Goal: Task Accomplishment & Management: Use online tool/utility

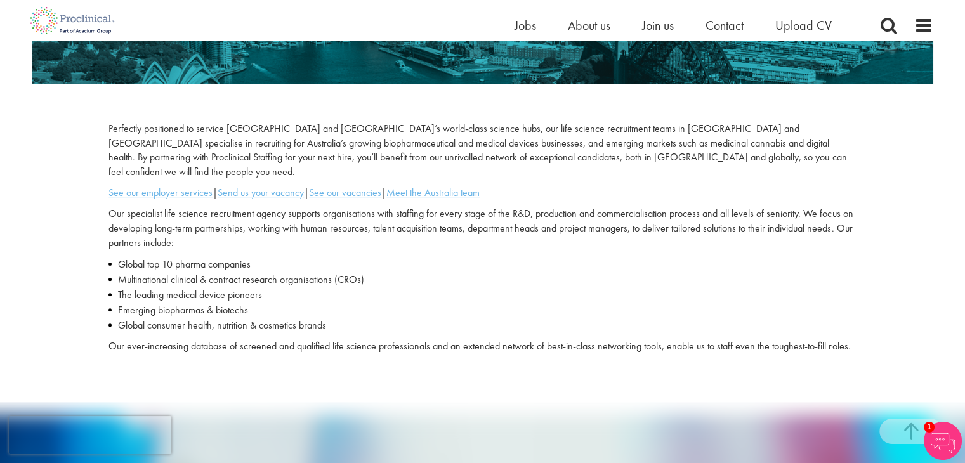
scroll to position [325, 0]
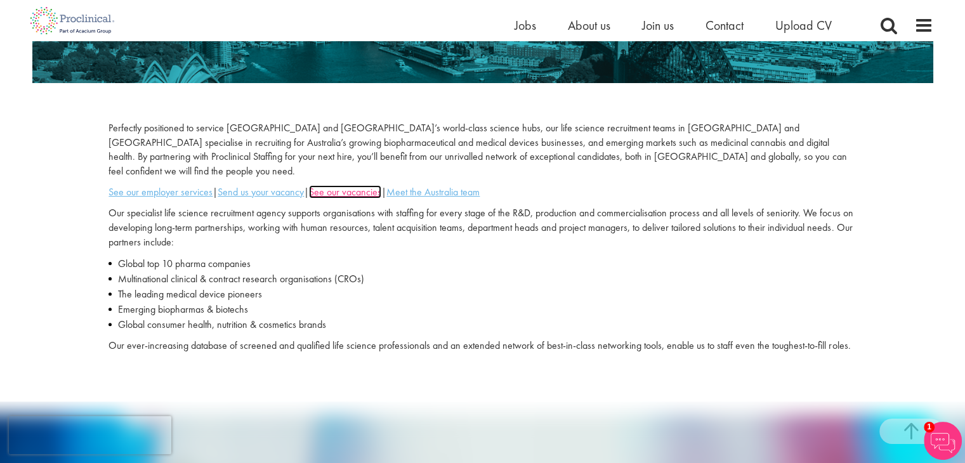
click at [341, 185] on u "See our vacancies" at bounding box center [345, 191] width 72 height 13
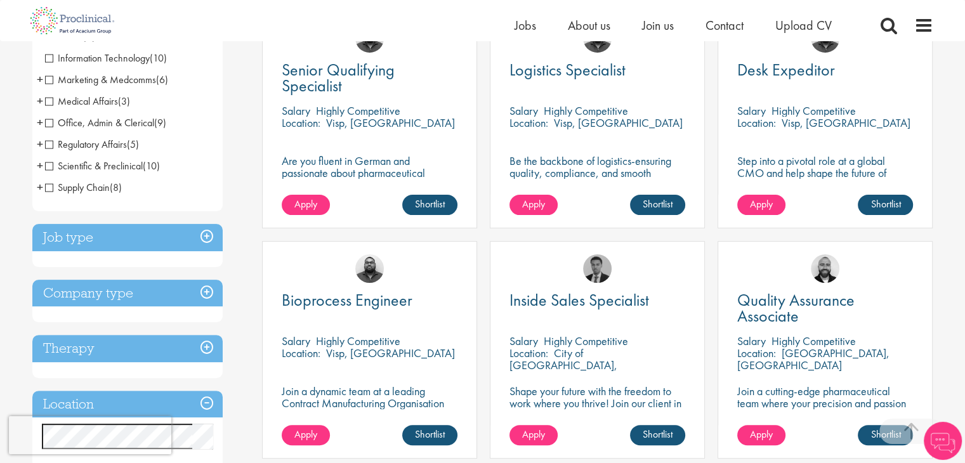
scroll to position [276, 0]
click at [201, 293] on h3 "Company type" at bounding box center [127, 292] width 190 height 27
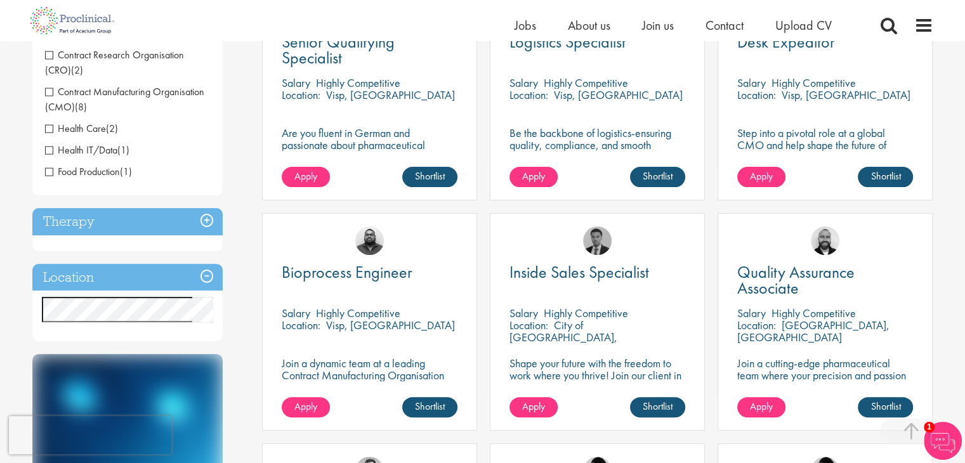
scroll to position [310, 0]
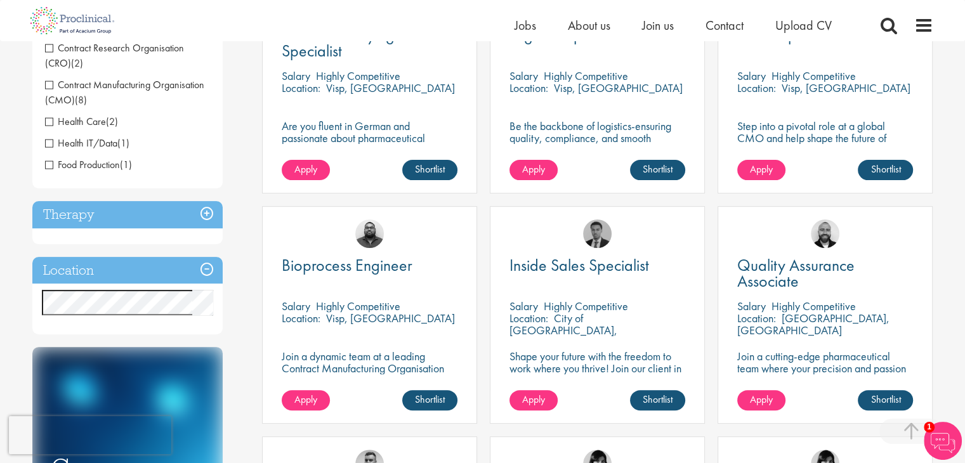
click at [205, 268] on h3 "Location" at bounding box center [127, 270] width 190 height 27
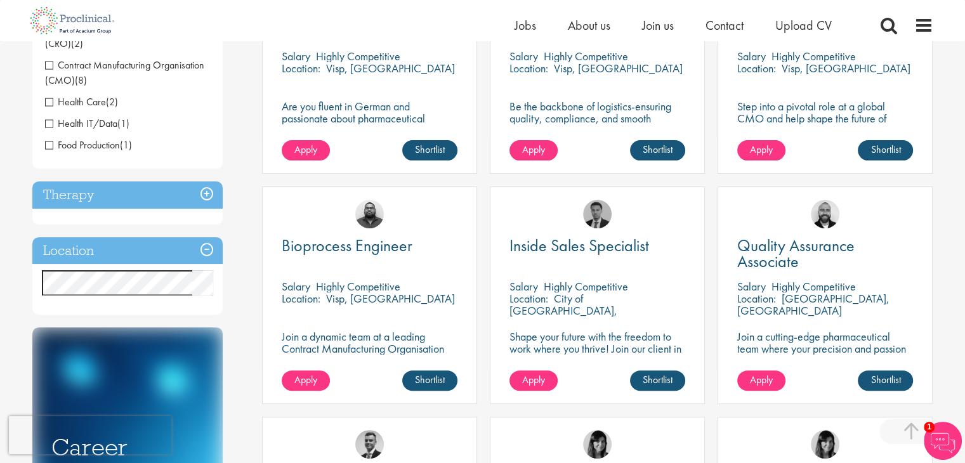
scroll to position [327, 0]
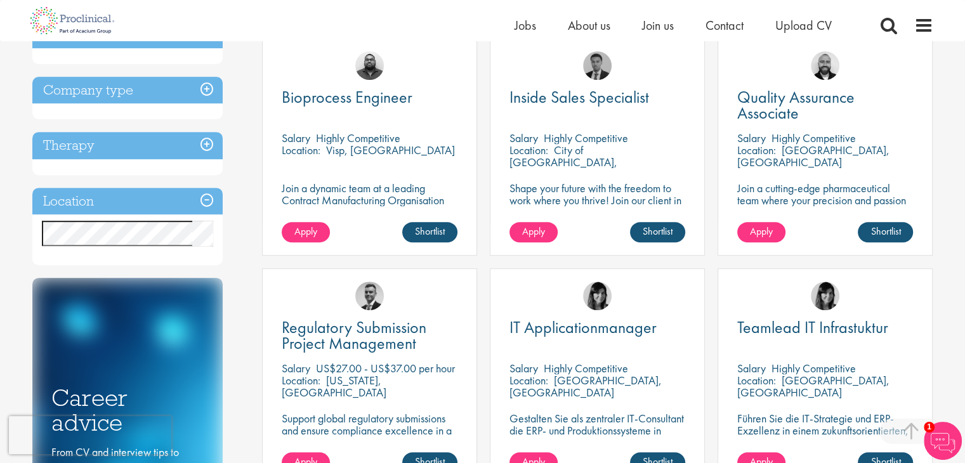
scroll to position [484, 0]
